Goal: Task Accomplishment & Management: Use online tool/utility

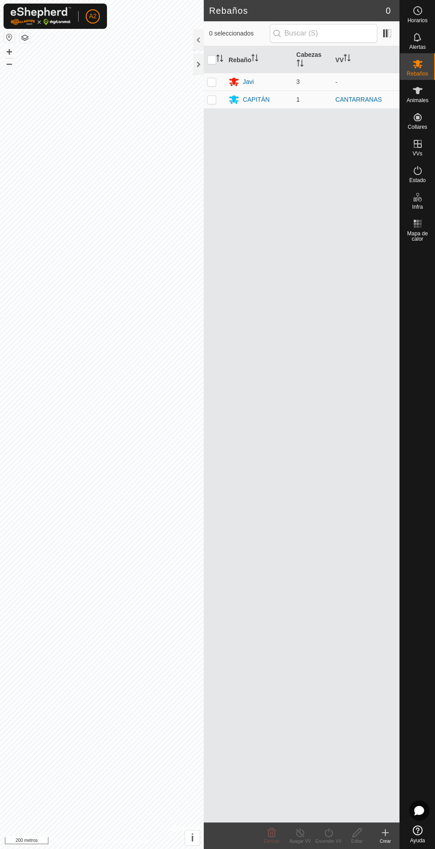
click at [241, 94] on div "CAPITÁN" at bounding box center [259, 99] width 61 height 11
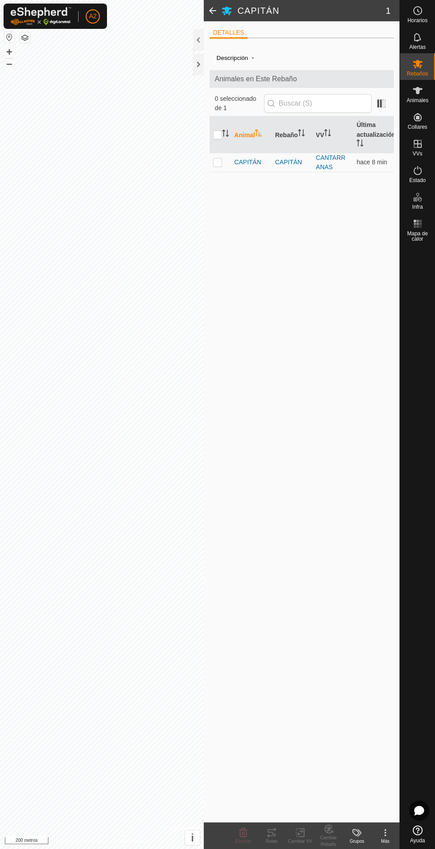
click at [275, 829] on icon at bounding box center [272, 832] width 8 height 7
click at [217, 166] on p-checkbox at bounding box center [217, 161] width 9 height 7
checkbox input "true"
click at [275, 829] on icon at bounding box center [272, 832] width 8 height 7
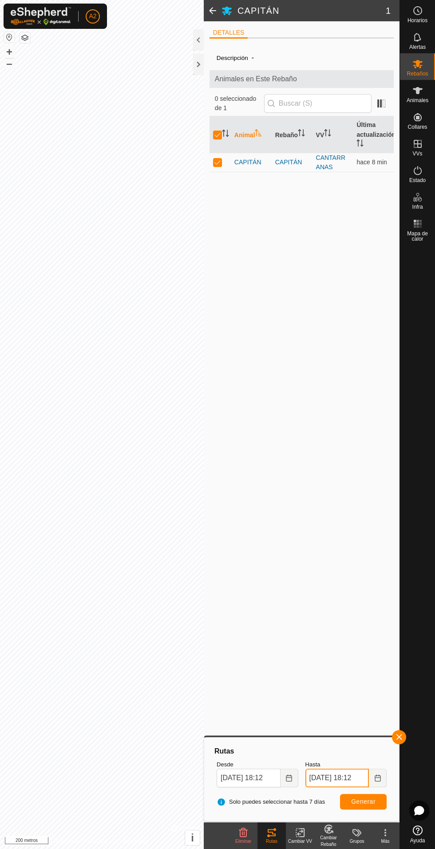
click at [335, 773] on input "[DATE] 18:12" at bounding box center [337, 777] width 64 height 19
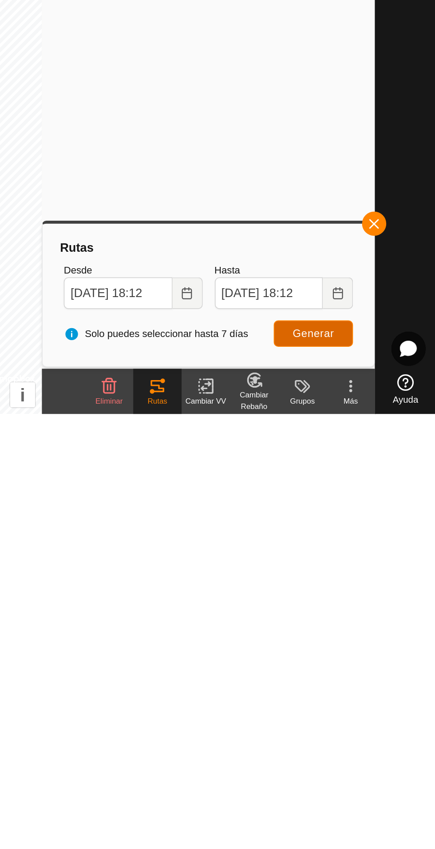
click at [363, 801] on font "Generar" at bounding box center [363, 801] width 24 height 7
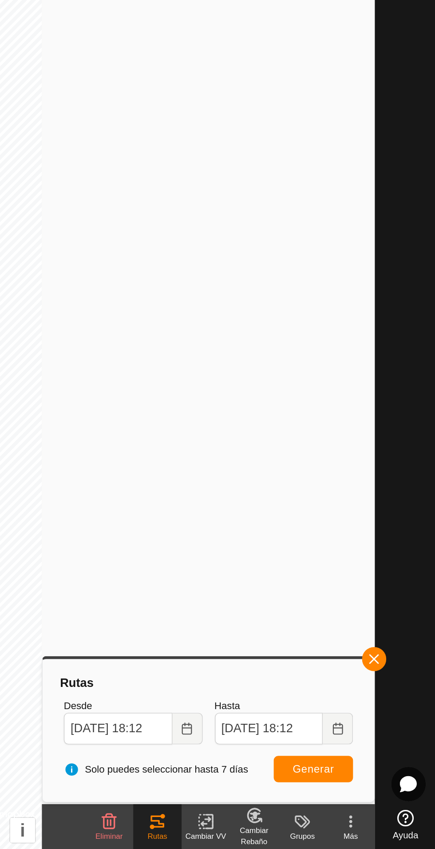
click at [398, 740] on button "button" at bounding box center [399, 737] width 14 height 14
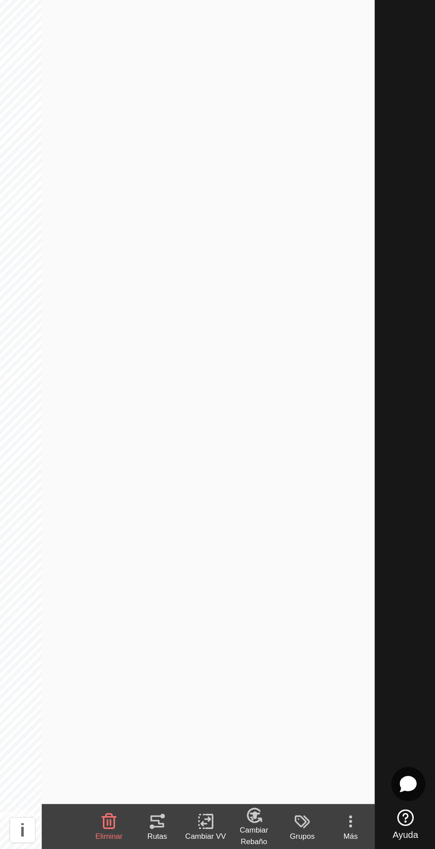
click at [276, 836] on icon at bounding box center [271, 832] width 11 height 11
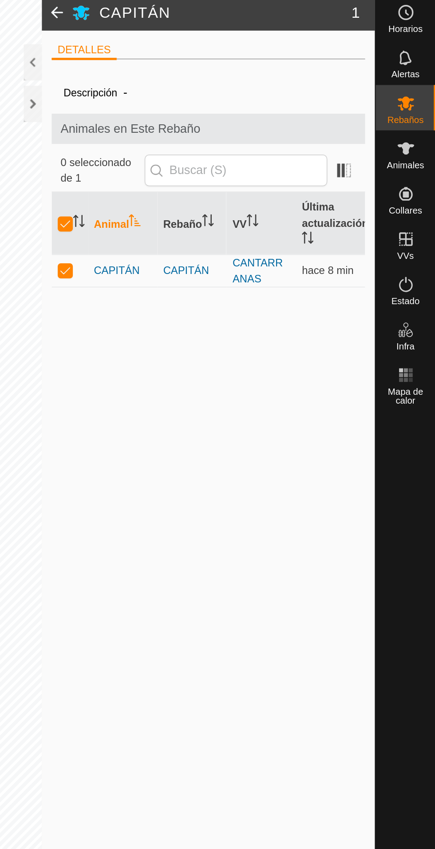
click at [195, 67] on div at bounding box center [198, 64] width 11 height 21
